Goal: Communication & Community: Answer question/provide support

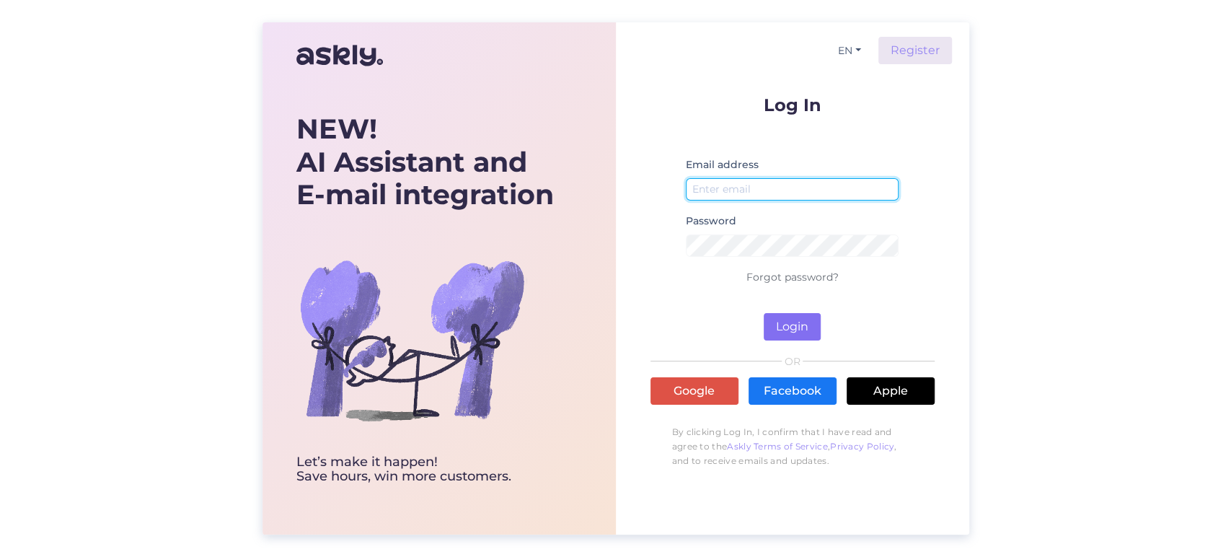
type input "[EMAIL_ADDRESS][DOMAIN_NAME]"
click at [813, 327] on button "Login" at bounding box center [792, 326] width 57 height 27
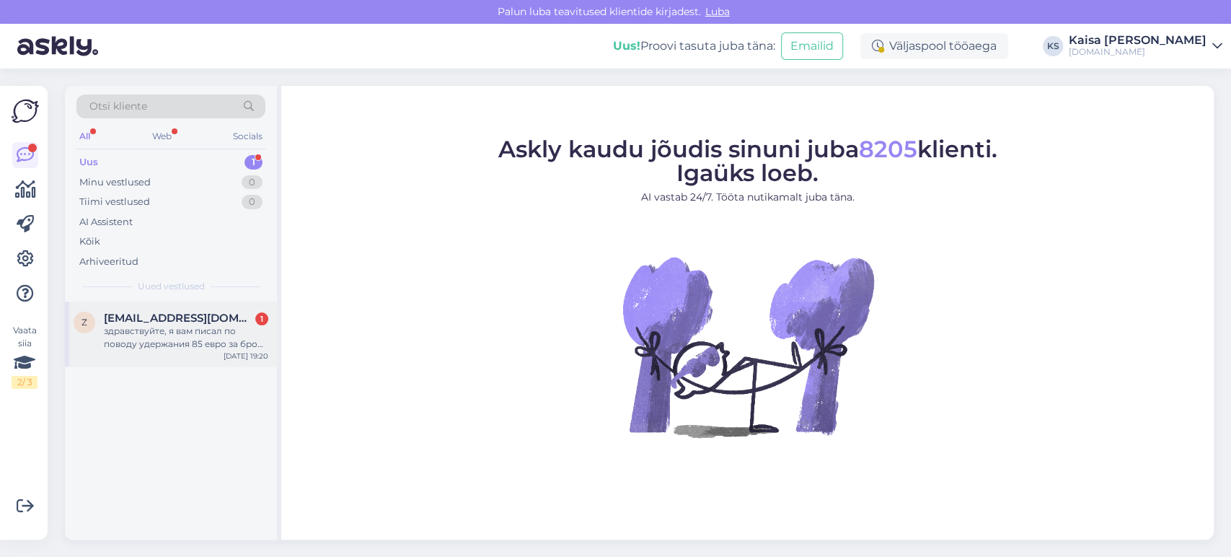
click at [141, 332] on div "здравствуйте, я вам писал по поводу удержания 85 евро за бронь номера, я отменя…" at bounding box center [186, 337] width 164 height 26
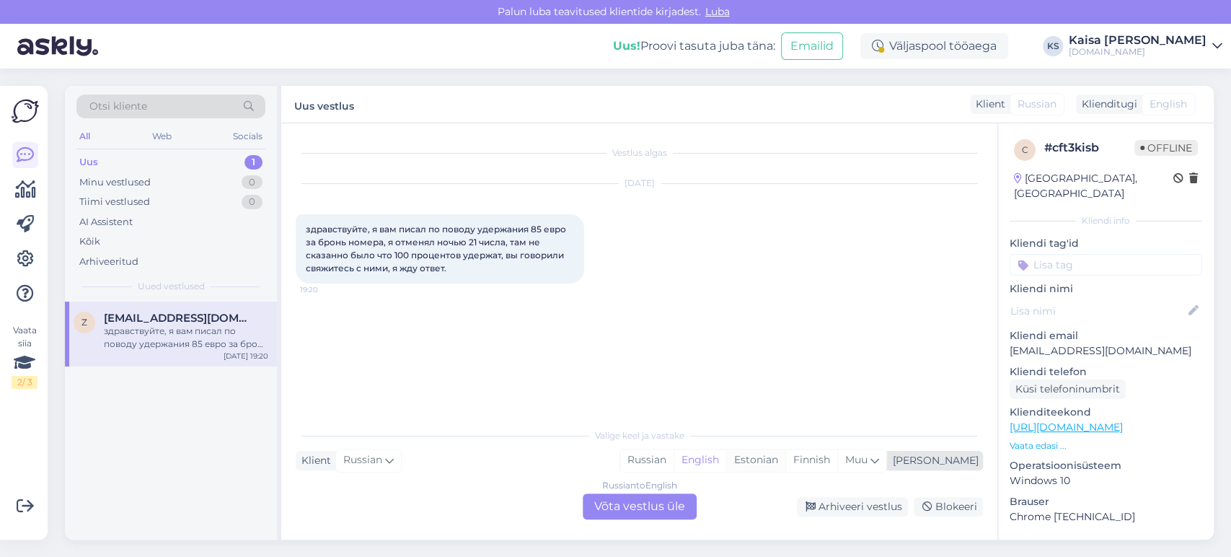
click at [785, 462] on div "Estonian" at bounding box center [755, 460] width 59 height 22
click at [674, 504] on div "Russian to Estonian Võta vestlus üle" at bounding box center [640, 506] width 114 height 26
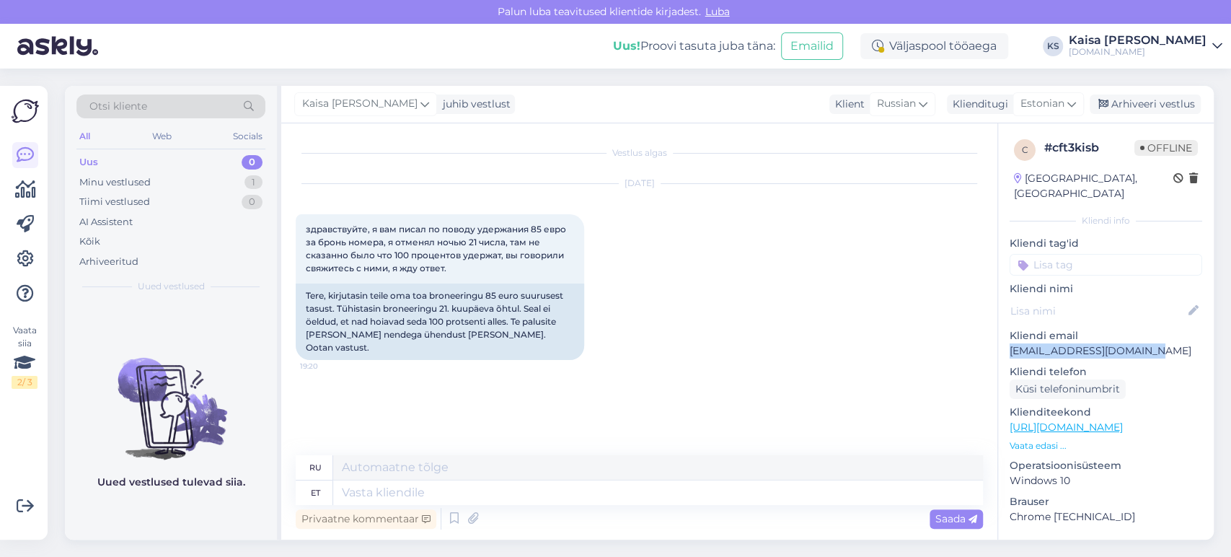
drag, startPoint x: 1162, startPoint y: 333, endPoint x: 1010, endPoint y: 337, distance: 152.9
click at [1010, 343] on p "[EMAIL_ADDRESS][DOMAIN_NAME]" at bounding box center [1106, 350] width 193 height 15
copy p "[EMAIL_ADDRESS][DOMAIN_NAME]"
click at [526, 496] on textarea at bounding box center [658, 492] width 650 height 25
type textarea "Tere, o"
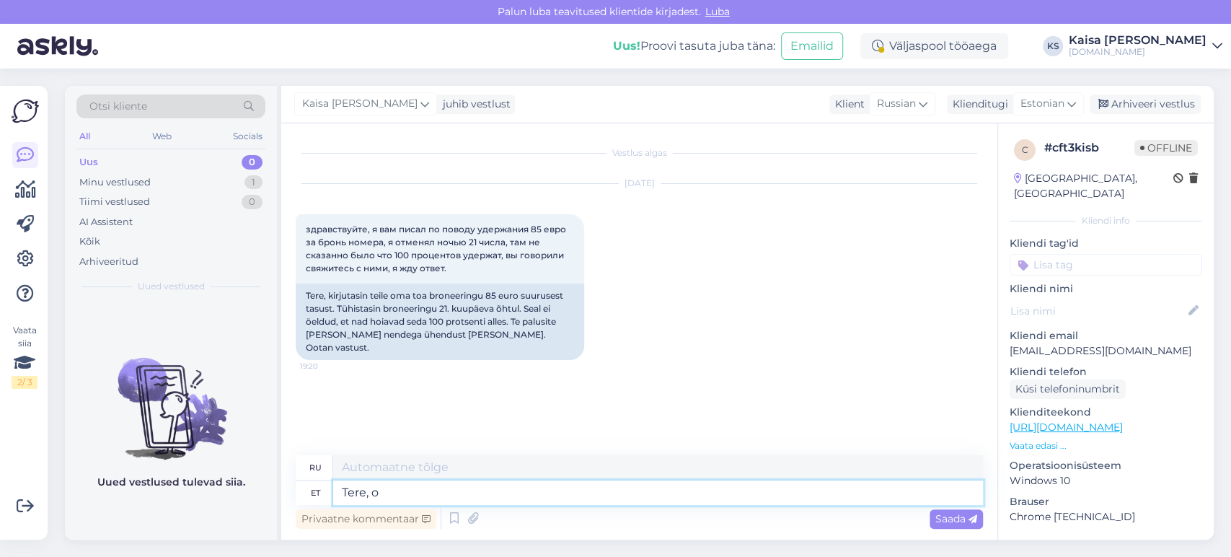
type textarea "Привет,"
type textarea "Tere, oleme hot"
type textarea "Привет, мы здесь"
type textarea "Tere, oleme hotelliga"
type textarea "Здравствуйте, мы из отеля."
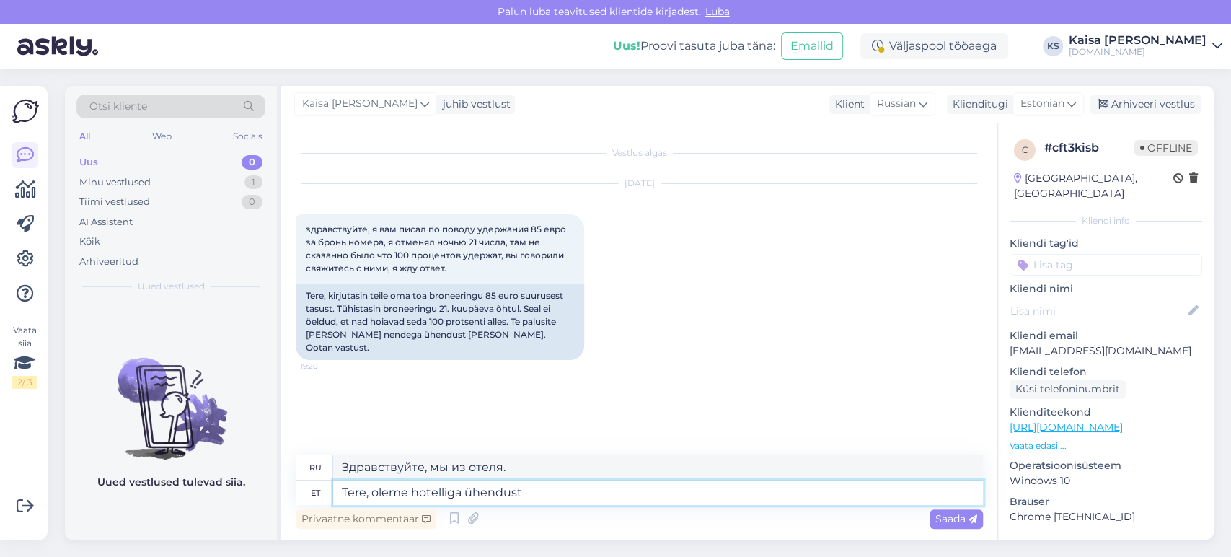
type textarea "Tere, oleme hotelliga ühendust v"
type textarea "Здравствуйте, мы связались с отелем."
type textarea "Tere, oleme hotelliga ühendust võtnud ning oot"
type textarea "Здравствуйте, мы связались с отелем [PERSON_NAME]"
type textarea "Tere, oleme hotelliga ühendust võtnud ning ootame v"
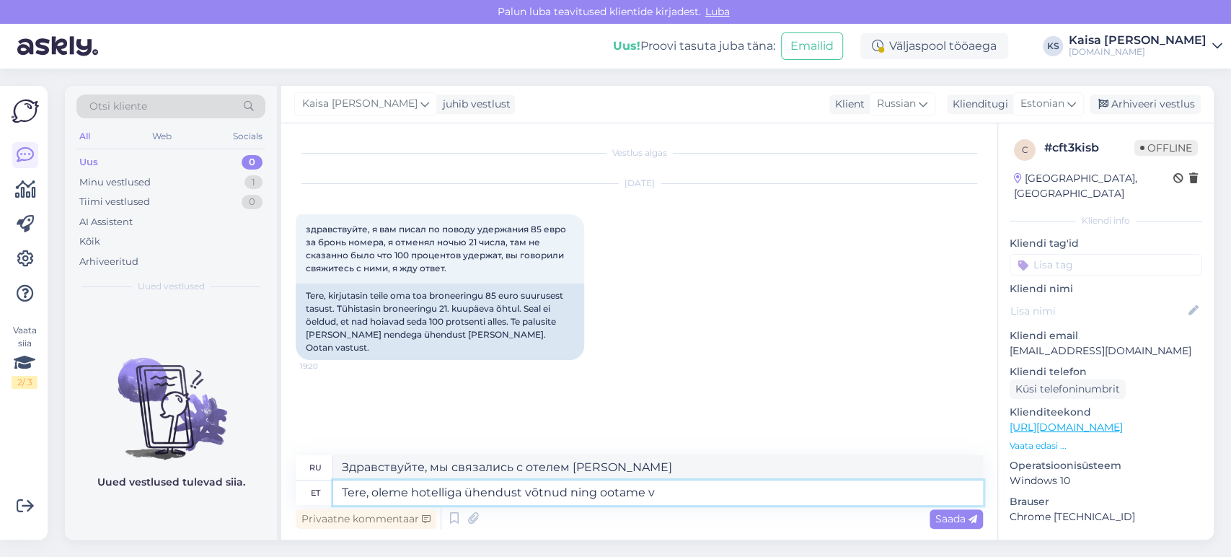
type textarea "Здравствуйте, мы связались с отелем и ждем."
type textarea "Tere, oleme hotelliga ühendust võtnud ning ootame vastust t"
type textarea "Здравствуйте, мы связались с отелем и ждем ответа."
type textarea "Tere, oleme hotelliga ühendust võtnud ning ootame vastust trahvivaba tühistamis…"
type textarea "Здравствуйте, мы связались с отелем и ждем ответа по поводу отмены бронирования…"
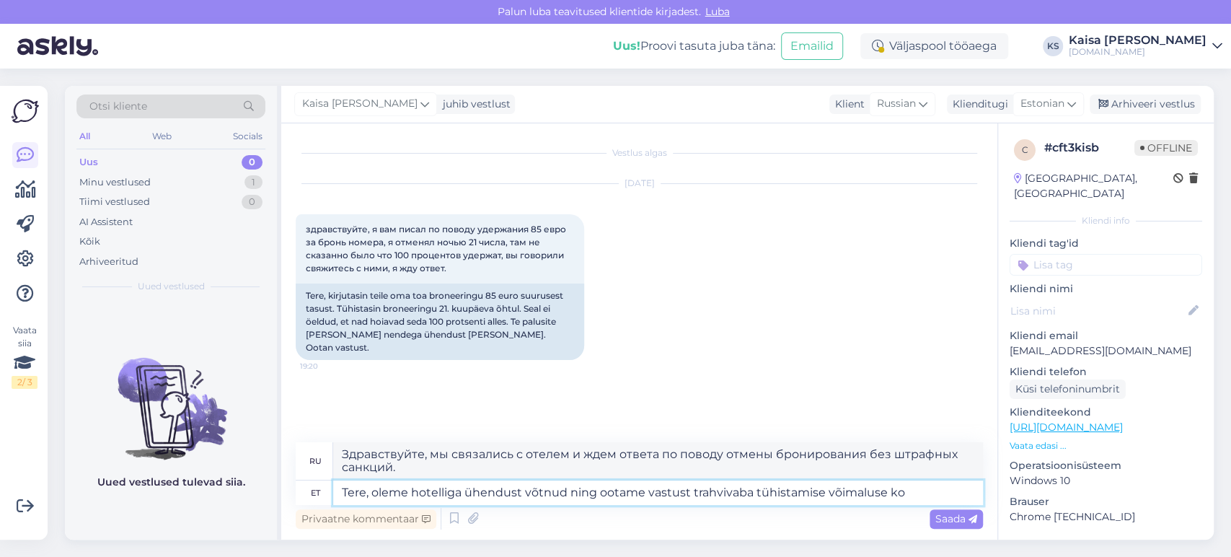
type textarea "Tere, oleme hotelliga ühendust võtnud ning ootame vastust trahvivaba tühistamis…"
type textarea "Здравствуйте, мы связались с отелем и ждем ответа по поводу возможности отмены …"
type textarea "Tere, oleme hotelliga ühendust võtnud ning ootame vastust trahvivaba tühistamis…"
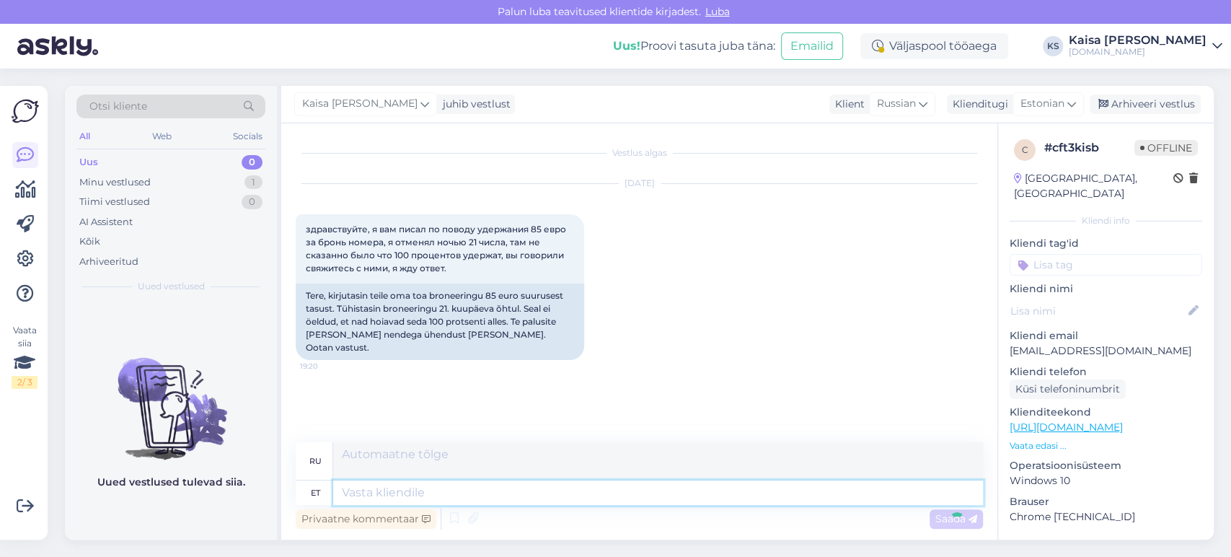
scroll to position [76, 0]
